Goal: Transaction & Acquisition: Book appointment/travel/reservation

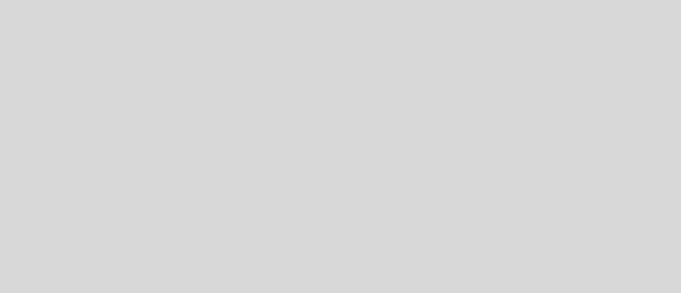
select select "es"
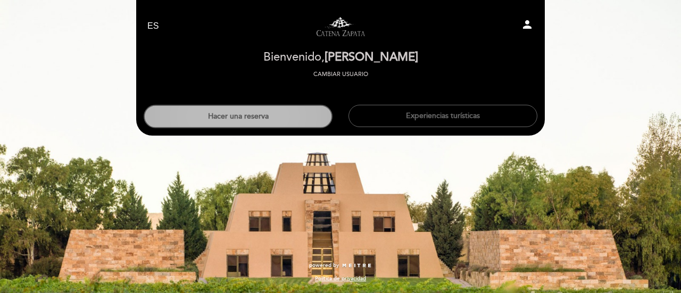
click at [235, 121] on button "Hacer una reserva" at bounding box center [238, 116] width 189 height 23
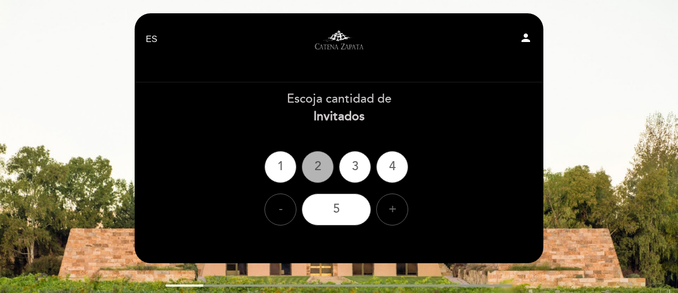
click at [318, 162] on div "2" at bounding box center [318, 167] width 32 height 32
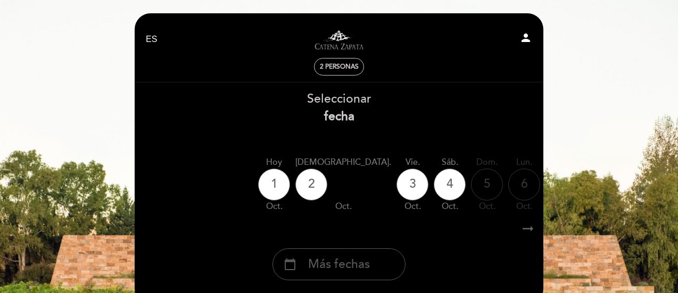
click at [355, 267] on span "Más fechas" at bounding box center [339, 265] width 62 height 18
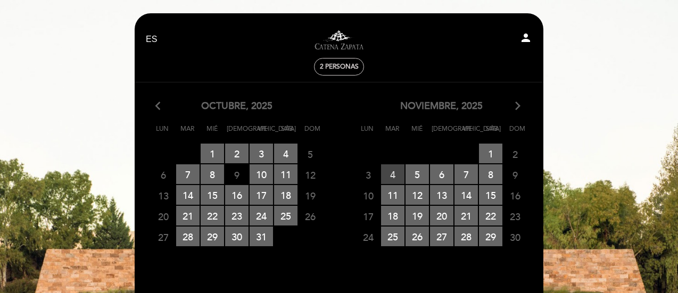
click at [398, 175] on span "4 RESERVAS DISPONIBLES" at bounding box center [392, 174] width 23 height 20
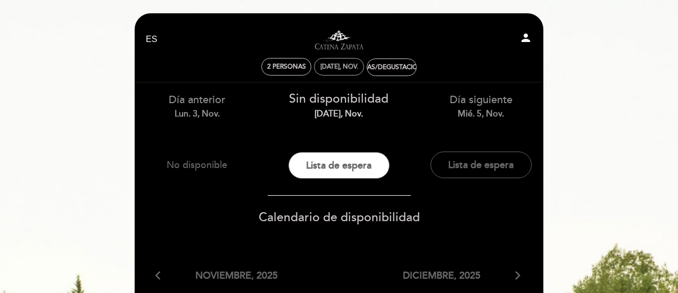
click at [335, 72] on div "[DATE], nov." at bounding box center [339, 67] width 50 height 18
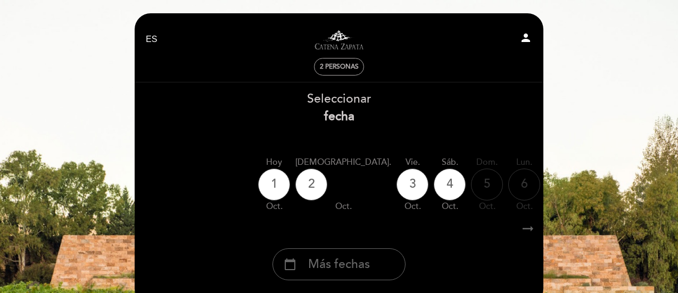
click at [344, 63] on span "2 personas" at bounding box center [339, 67] width 39 height 8
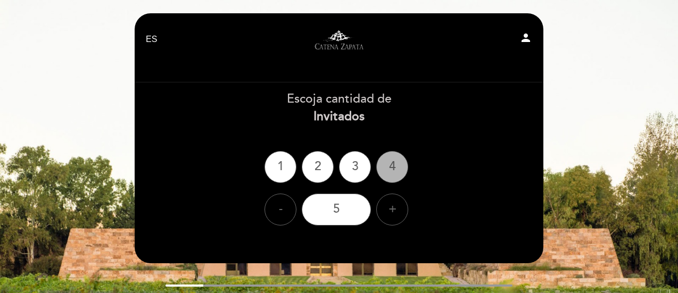
click at [277, 163] on div "1" at bounding box center [280, 167] width 32 height 32
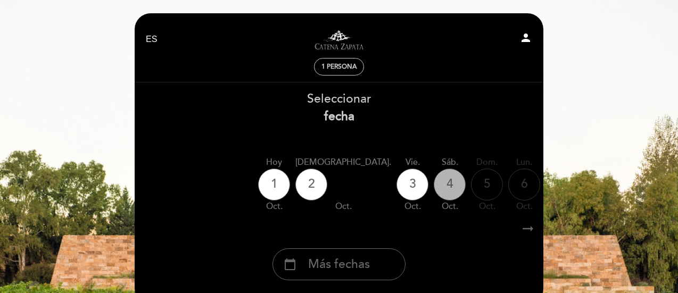
click at [434, 190] on div "4" at bounding box center [450, 185] width 32 height 32
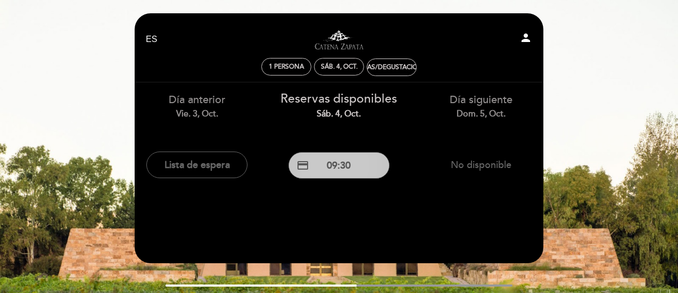
click at [349, 164] on button "credit_card 09:30" at bounding box center [338, 165] width 101 height 27
